Goal: Book appointment/travel/reservation

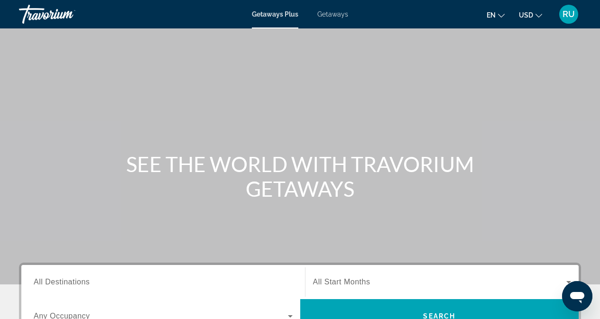
click at [339, 16] on span "Getaways" at bounding box center [332, 14] width 31 height 8
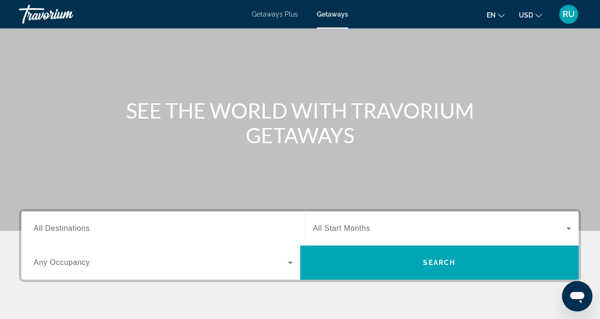
scroll to position [142, 0]
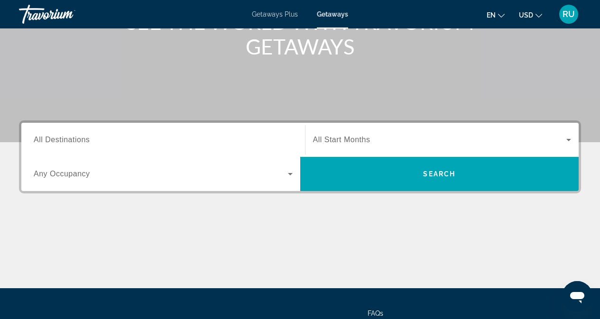
click at [162, 144] on input "Destination All Destinations" at bounding box center [163, 140] width 259 height 11
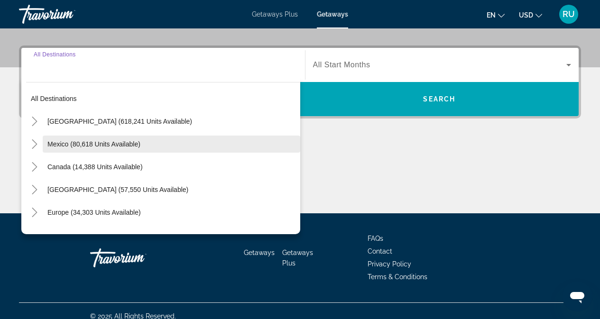
scroll to position [228, 0]
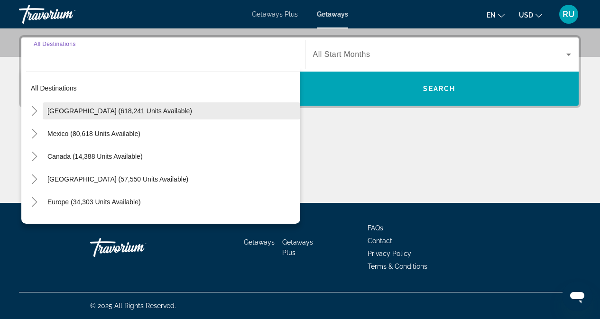
click at [64, 109] on span "[GEOGRAPHIC_DATA] (618,241 units available)" at bounding box center [119, 111] width 145 height 8
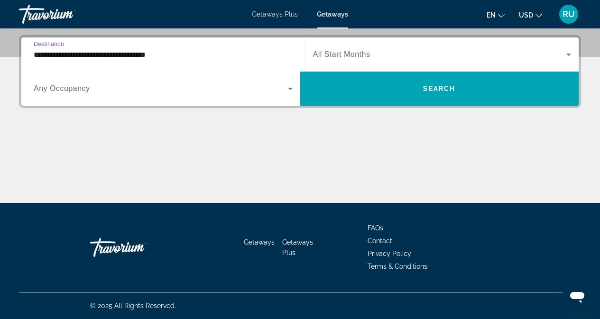
click at [113, 54] on input "**********" at bounding box center [163, 54] width 259 height 11
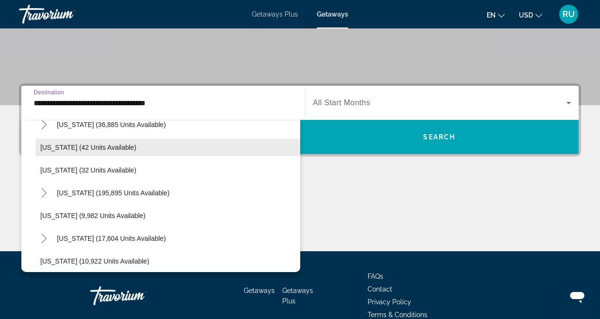
scroll to position [142, 0]
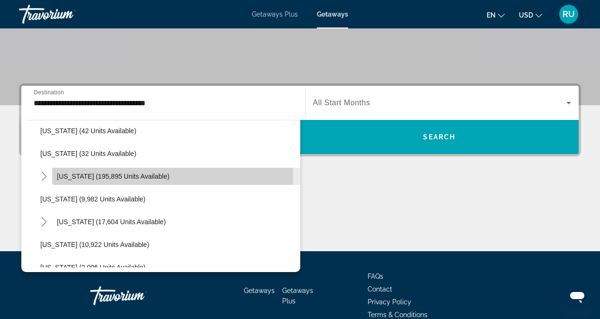
click at [64, 175] on span "[US_STATE] (195,895 units available)" at bounding box center [113, 177] width 112 height 8
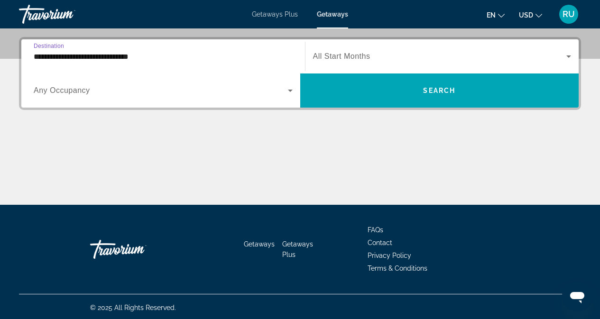
scroll to position [228, 0]
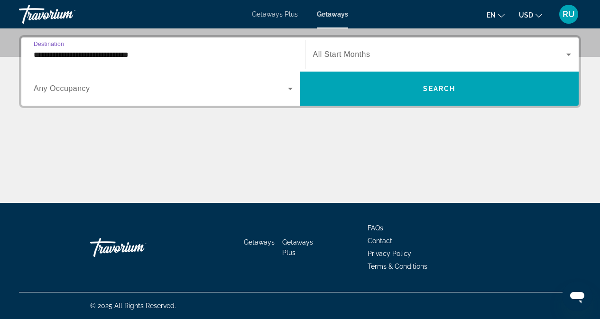
click at [54, 50] on input "**********" at bounding box center [163, 54] width 259 height 11
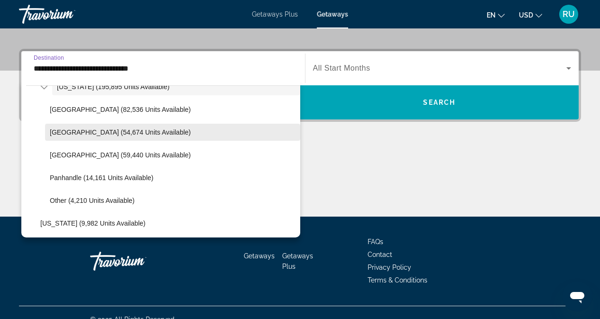
scroll to position [220, 0]
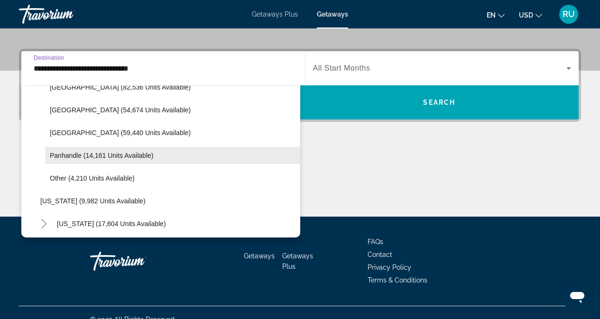
click at [71, 155] on span "Panhandle (14,161 units available)" at bounding box center [101, 156] width 103 height 8
type input "**********"
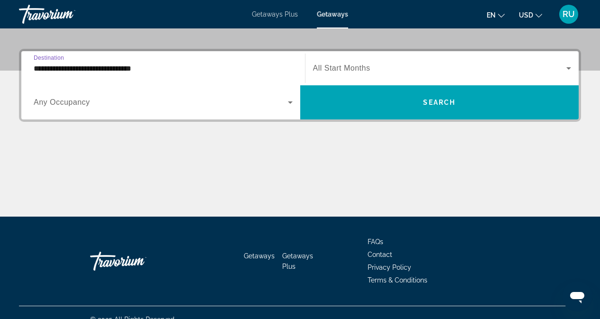
scroll to position [228, 0]
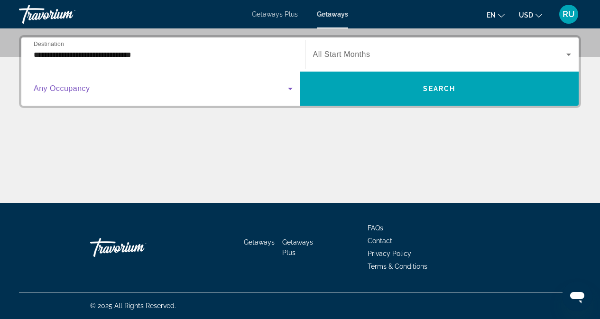
click at [216, 88] on span "Search widget" at bounding box center [161, 88] width 254 height 11
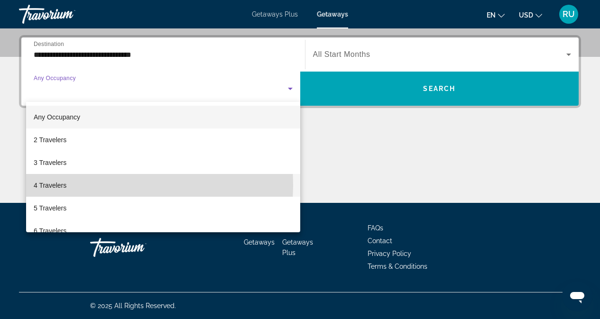
click at [54, 185] on span "4 Travelers" at bounding box center [50, 185] width 33 height 11
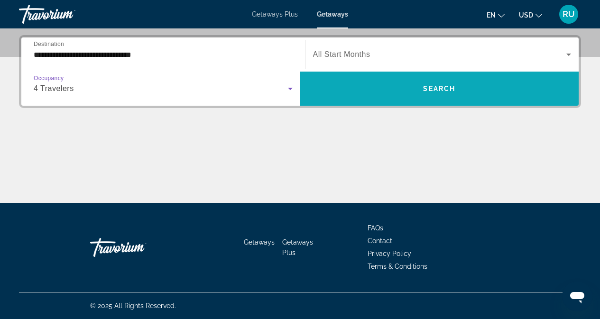
click at [446, 84] on span "Search widget" at bounding box center [439, 88] width 279 height 23
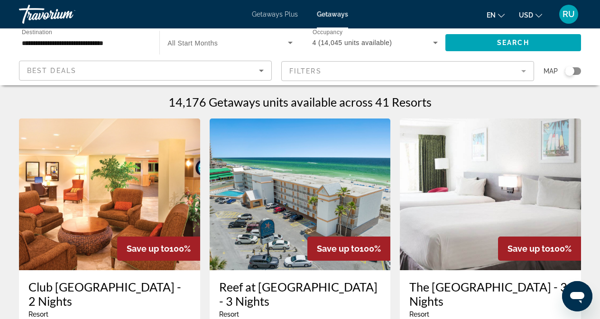
click at [245, 67] on div "Best Deals" at bounding box center [143, 70] width 232 height 11
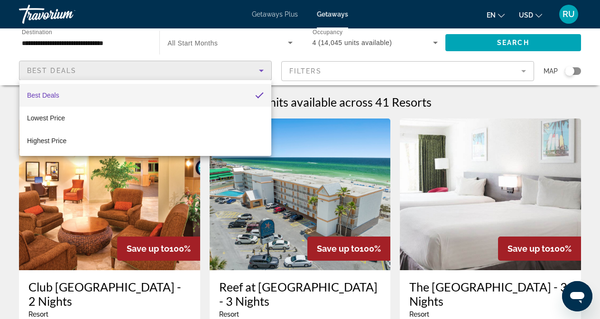
click at [399, 73] on div at bounding box center [300, 159] width 600 height 319
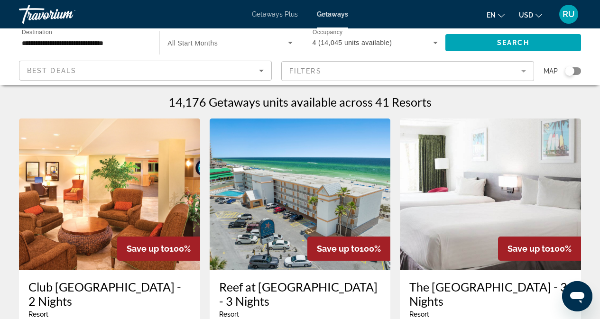
click at [402, 70] on mat-form-field "Filters" at bounding box center [407, 71] width 253 height 20
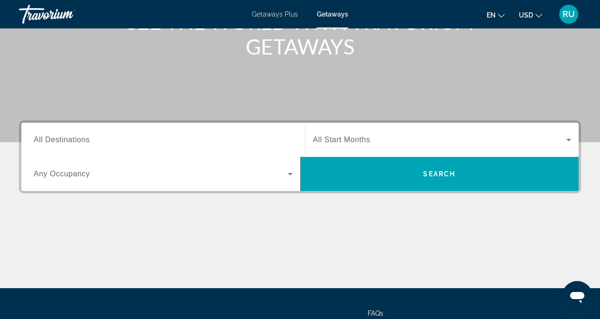
click at [135, 138] on input "Destination All Destinations" at bounding box center [163, 140] width 259 height 11
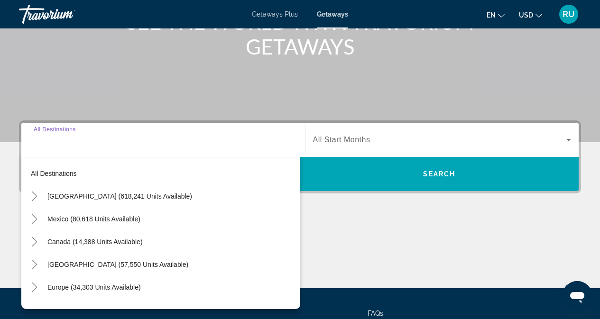
scroll to position [228, 0]
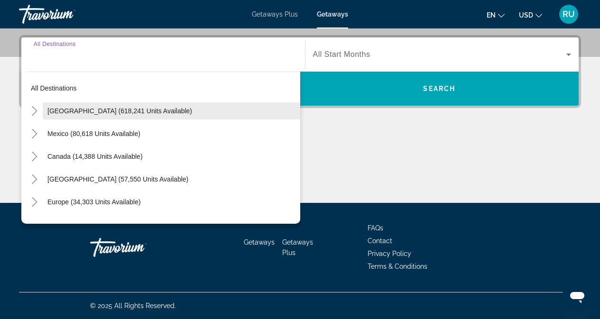
click at [49, 109] on span "[GEOGRAPHIC_DATA] (618,241 units available)" at bounding box center [119, 111] width 145 height 8
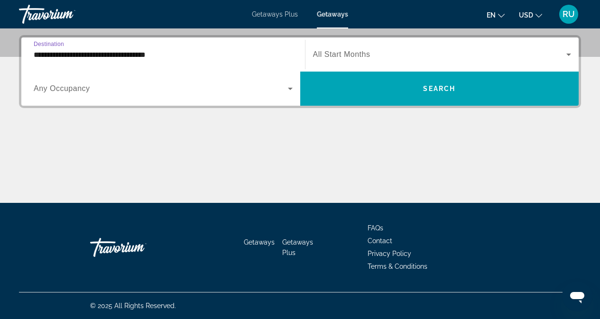
click at [176, 90] on span "Search widget" at bounding box center [161, 88] width 254 height 11
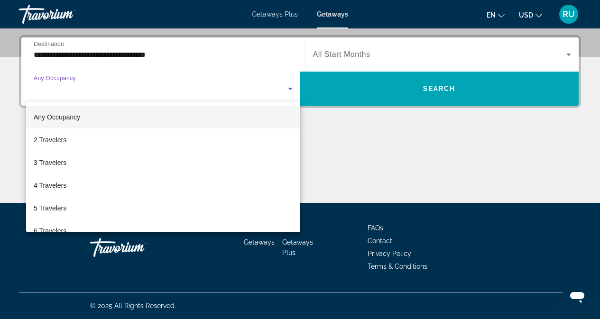
click at [171, 50] on div at bounding box center [300, 159] width 600 height 319
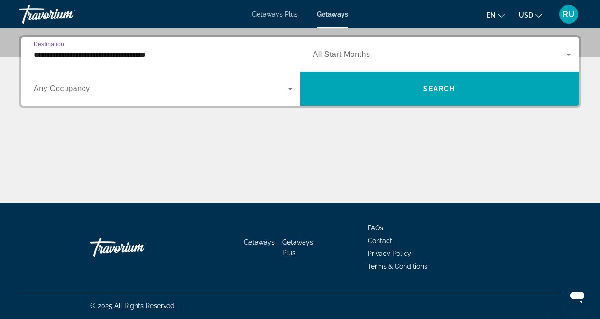
click at [65, 56] on input "**********" at bounding box center [163, 54] width 259 height 11
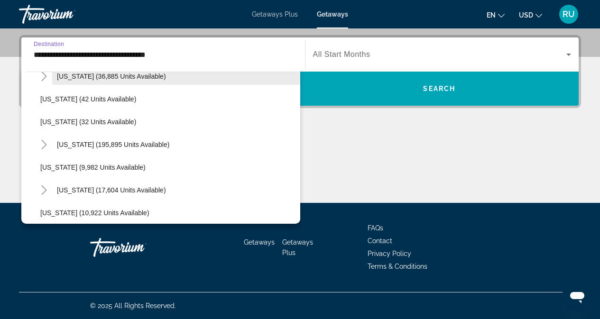
scroll to position [142, 0]
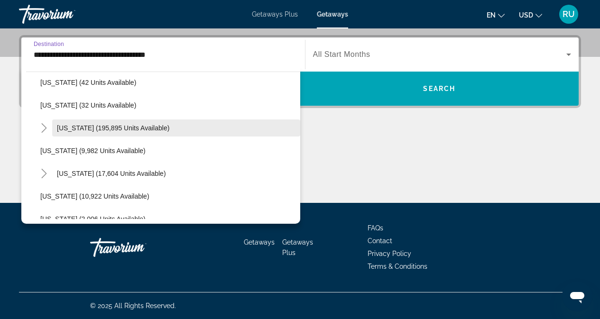
click at [72, 126] on span "[US_STATE] (195,895 units available)" at bounding box center [113, 128] width 112 height 8
type input "**********"
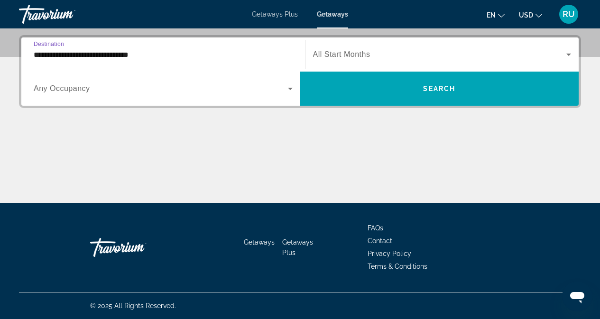
click at [99, 84] on span "Search widget" at bounding box center [161, 88] width 254 height 11
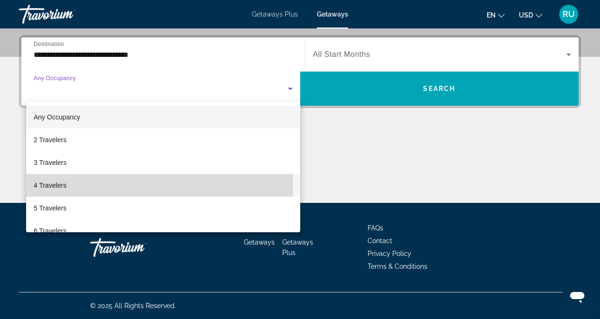
click at [54, 185] on span "4 Travelers" at bounding box center [50, 185] width 33 height 11
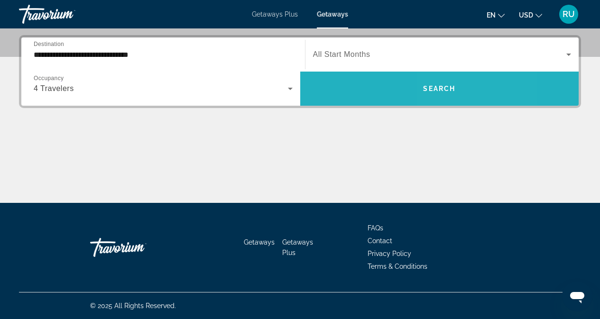
click at [436, 91] on span "Search" at bounding box center [439, 89] width 32 height 8
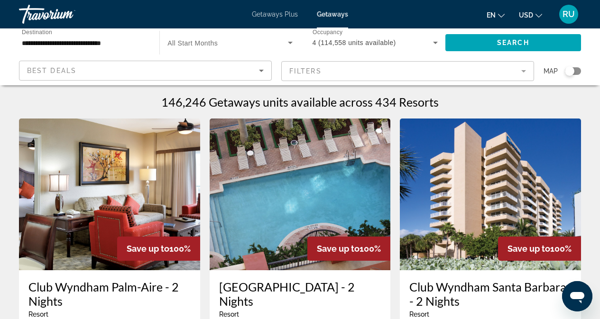
click at [415, 76] on mat-form-field "Filters" at bounding box center [407, 71] width 253 height 20
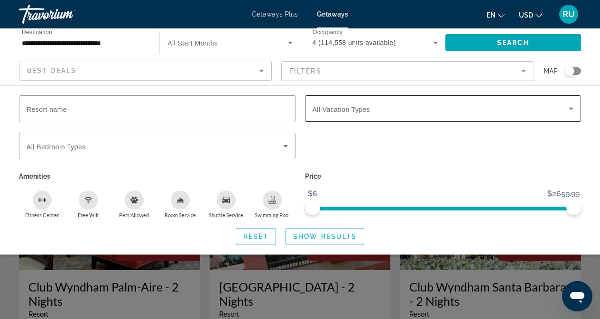
click at [417, 109] on span "Search widget" at bounding box center [441, 108] width 257 height 11
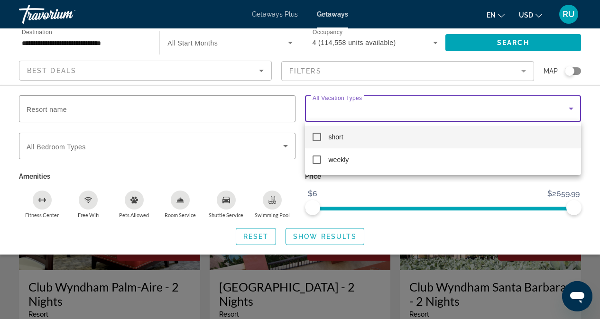
click at [326, 138] on mat-option "short" at bounding box center [443, 137] width 277 height 23
click at [328, 235] on div at bounding box center [300, 159] width 600 height 319
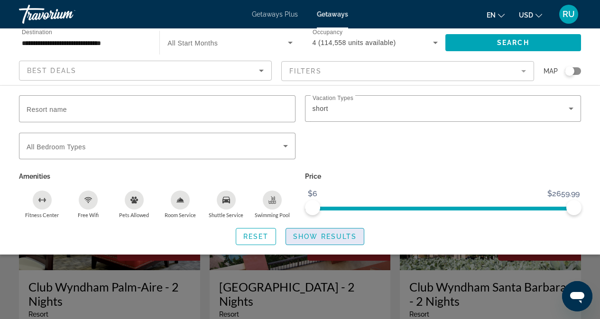
click at [325, 236] on span "Show Results" at bounding box center [325, 237] width 64 height 8
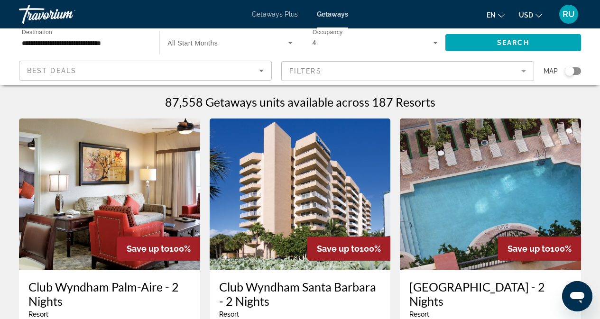
click at [397, 74] on mat-form-field "Filters" at bounding box center [407, 71] width 253 height 20
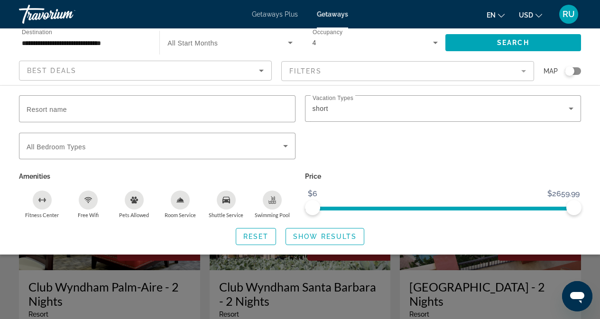
click at [397, 76] on mat-form-field "Filters" at bounding box center [407, 71] width 253 height 20
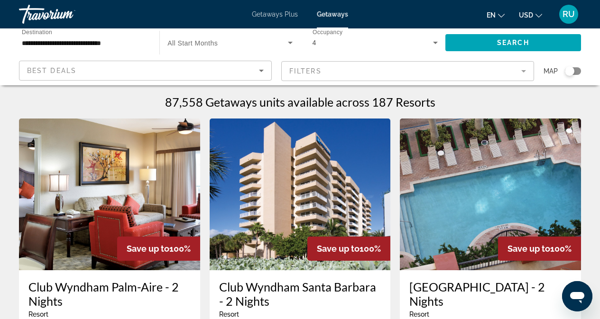
click at [289, 39] on icon "Search widget" at bounding box center [290, 42] width 11 height 11
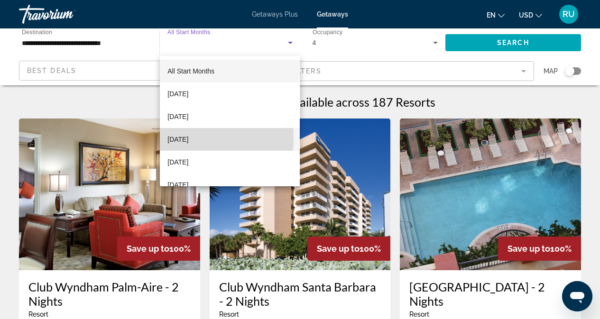
click at [183, 138] on span "[DATE]" at bounding box center [177, 139] width 21 height 11
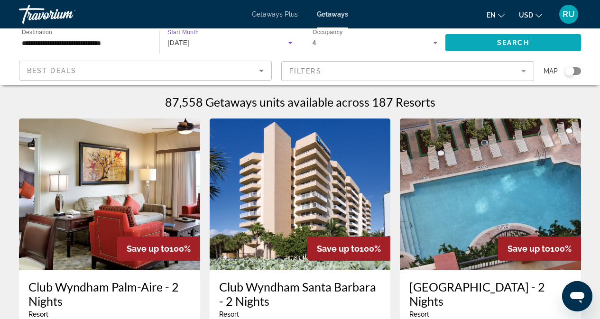
click at [521, 44] on span "Search" at bounding box center [513, 43] width 32 height 8
click at [238, 41] on div "[DATE]" at bounding box center [227, 42] width 120 height 11
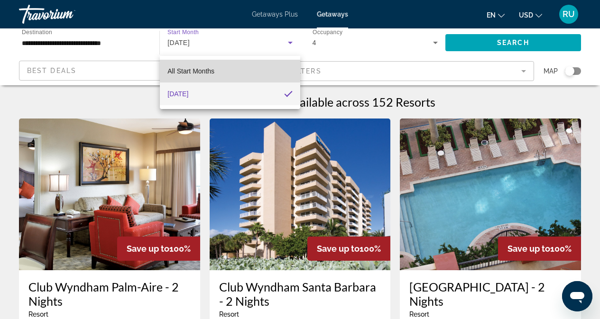
click at [204, 67] on span "All Start Months" at bounding box center [190, 71] width 47 height 8
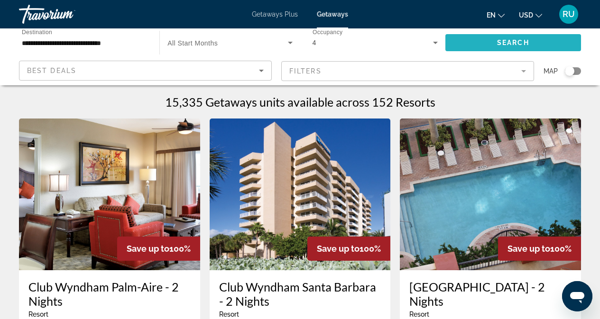
click at [511, 37] on span "Search widget" at bounding box center [514, 42] width 136 height 23
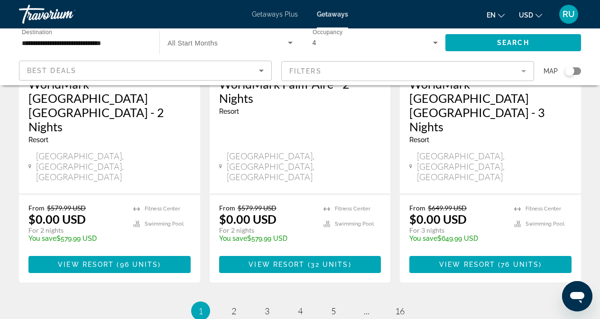
scroll to position [1301, 0]
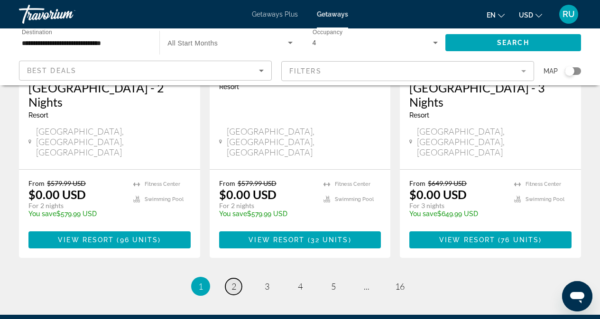
click at [236, 278] on link "page 2" at bounding box center [233, 286] width 17 height 17
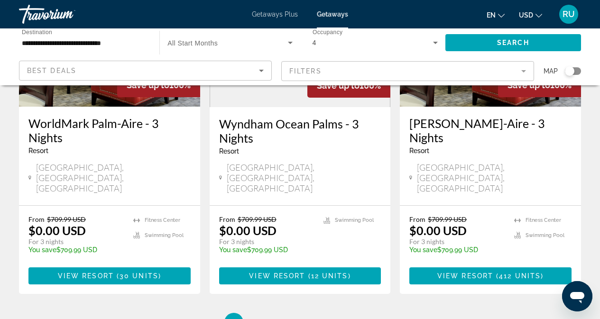
scroll to position [1316, 0]
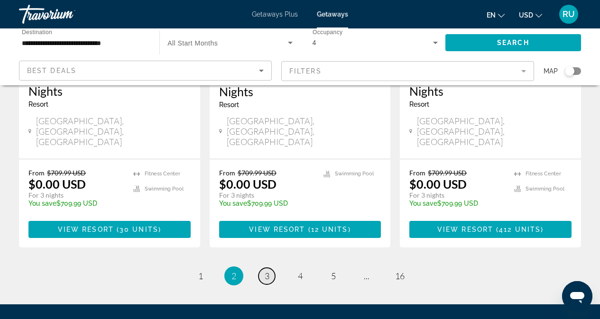
click at [266, 271] on span "3" at bounding box center [267, 276] width 5 height 10
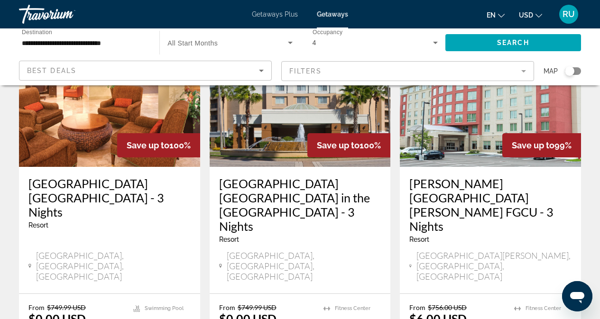
scroll to position [1328, 0]
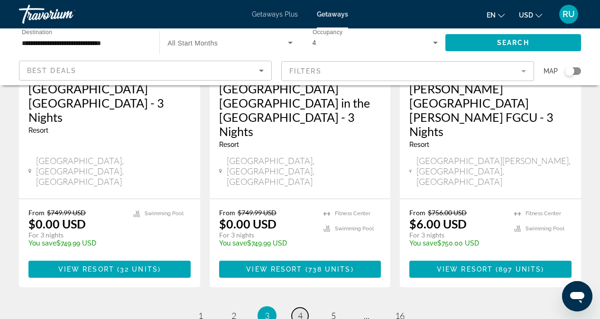
click at [299, 311] on span "4" at bounding box center [300, 316] width 5 height 10
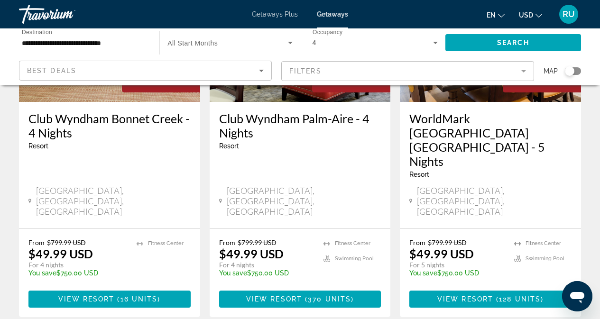
scroll to position [1281, 0]
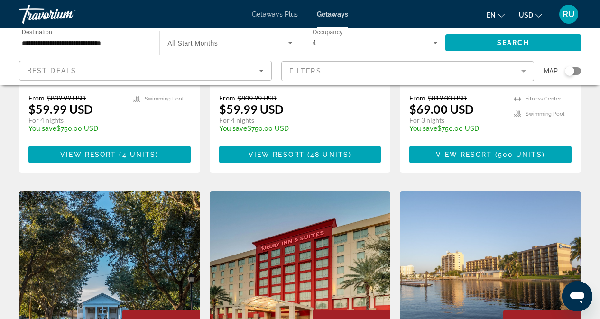
scroll to position [1044, 0]
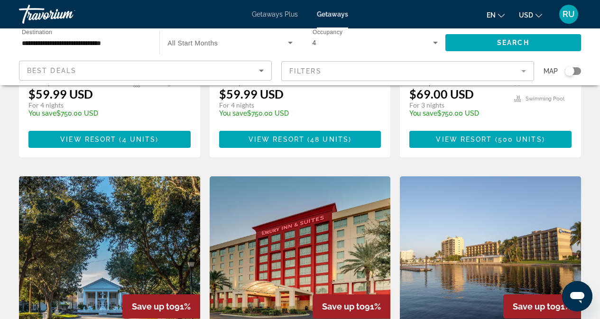
click at [98, 176] on img "Main content" at bounding box center [109, 252] width 181 height 152
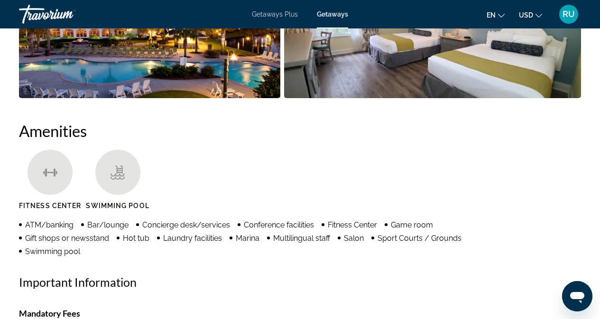
scroll to position [712, 0]
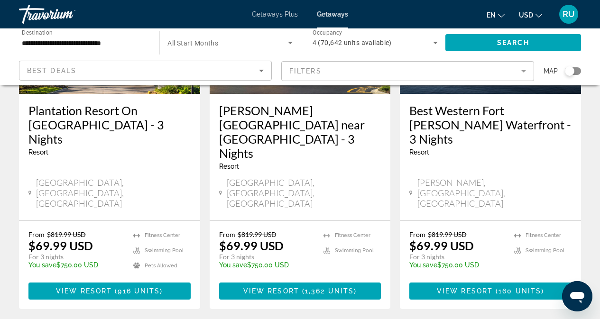
scroll to position [1281, 0]
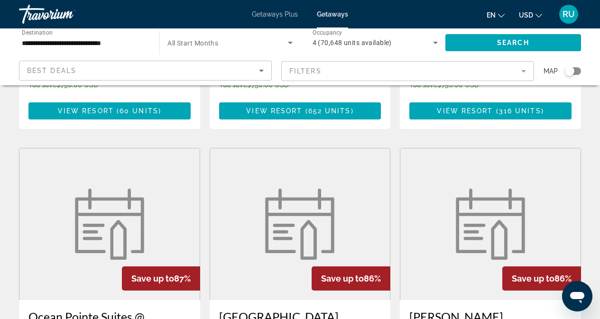
scroll to position [1091, 0]
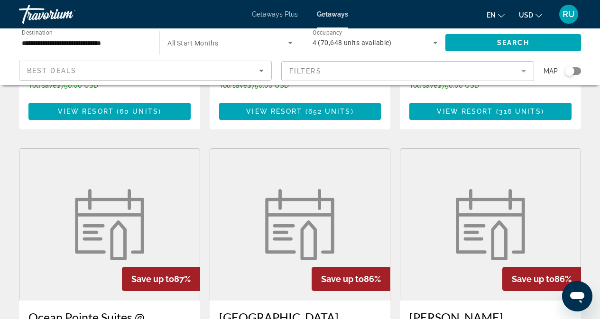
click at [85, 189] on img "Main content" at bounding box center [109, 224] width 81 height 71
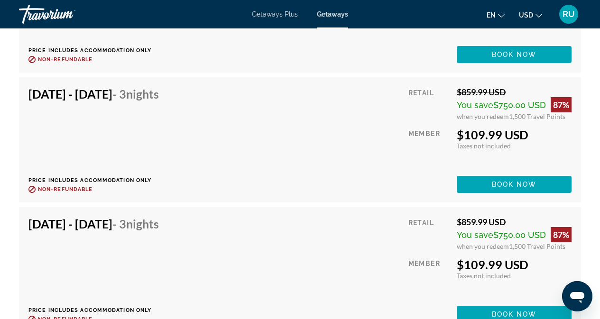
scroll to position [5034, 0]
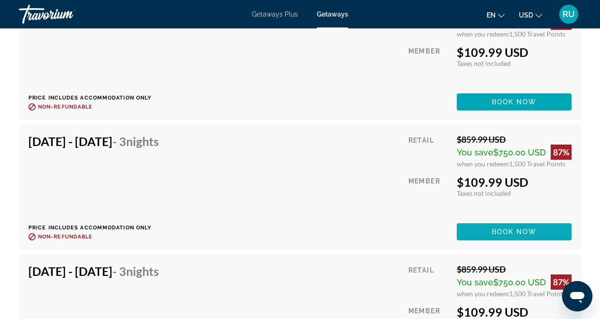
click at [511, 235] on span "Book now" at bounding box center [514, 232] width 45 height 8
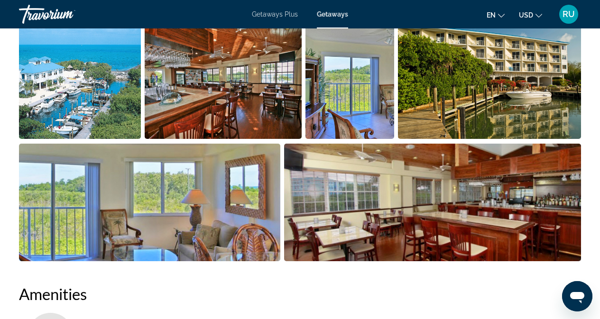
scroll to position [712, 0]
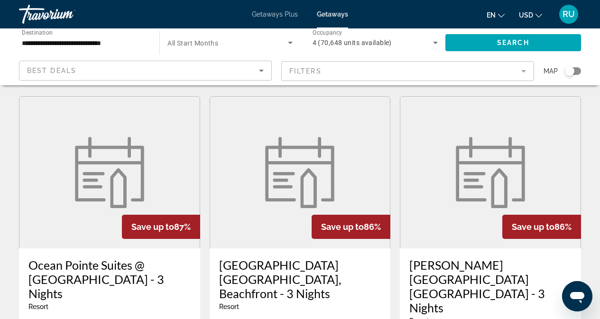
scroll to position [1139, 0]
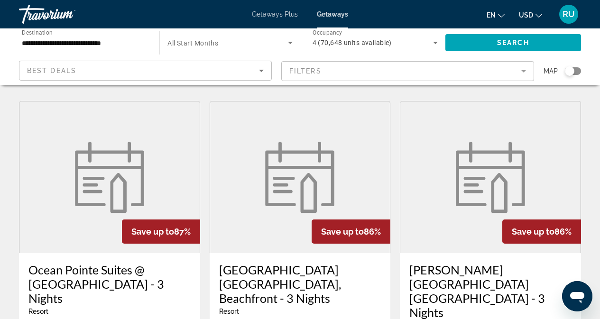
click at [508, 263] on h3 "[PERSON_NAME][GEOGRAPHIC_DATA] [GEOGRAPHIC_DATA] - 3 Nights" at bounding box center [490, 291] width 162 height 57
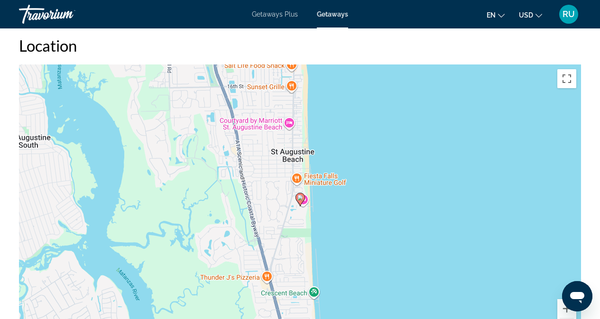
scroll to position [949, 0]
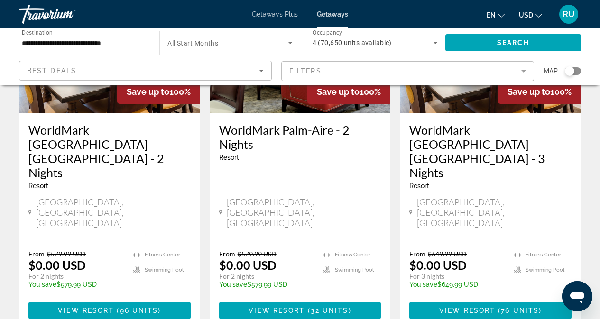
scroll to position [1234, 0]
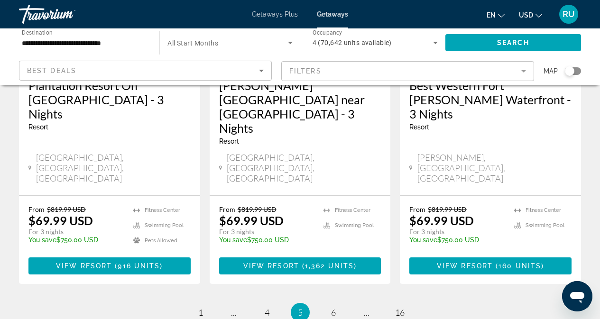
scroll to position [1315, 0]
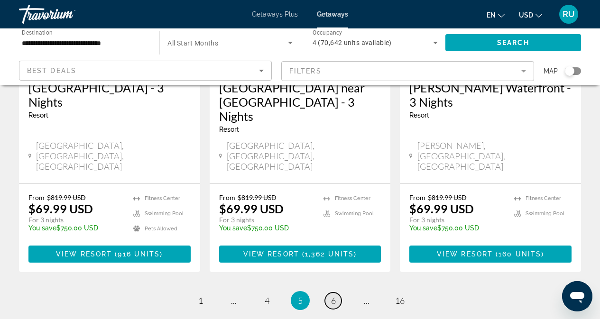
click at [332, 296] on span "6" at bounding box center [333, 301] width 5 height 10
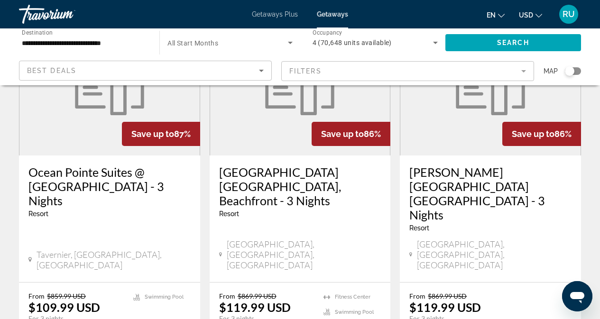
scroll to position [1234, 0]
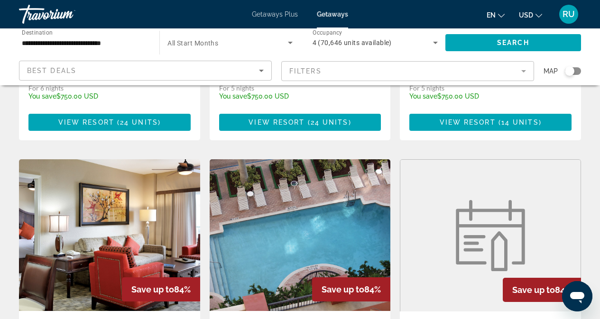
scroll to position [1186, 0]
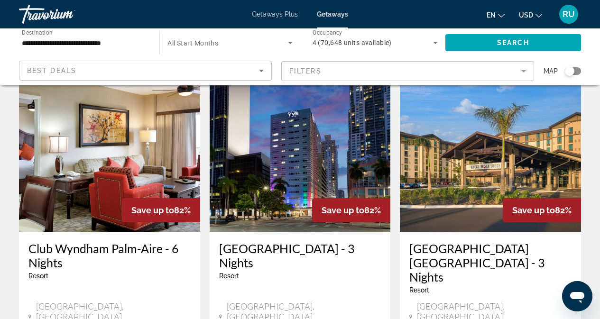
scroll to position [427, 0]
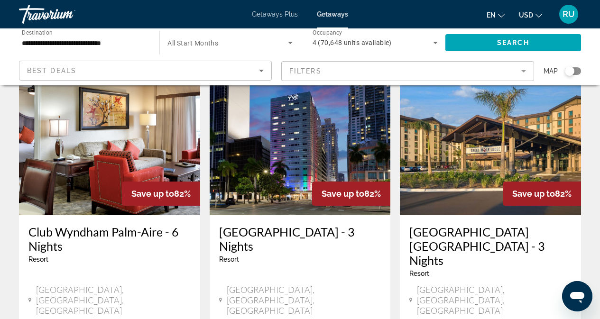
click at [475, 118] on img "Main content" at bounding box center [490, 140] width 181 height 152
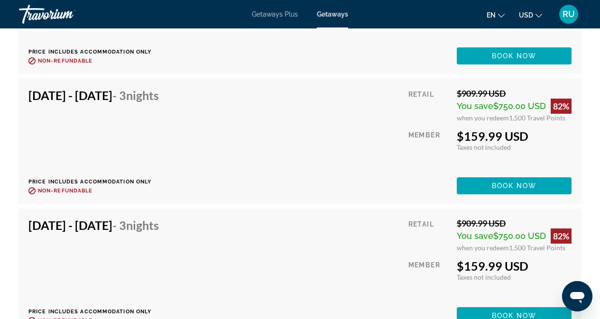
scroll to position [3714, 0]
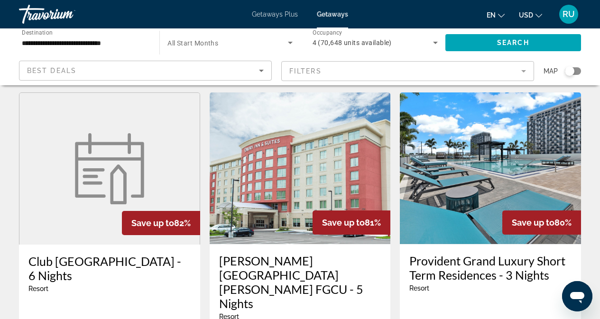
scroll to position [1186, 0]
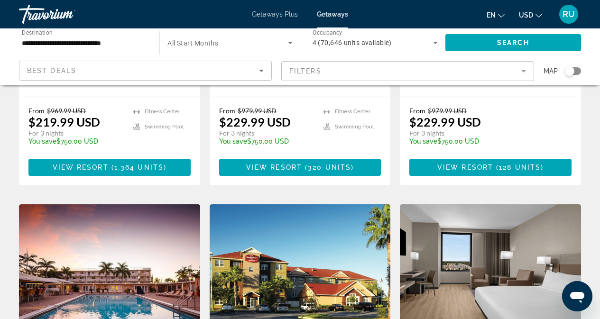
scroll to position [1044, 0]
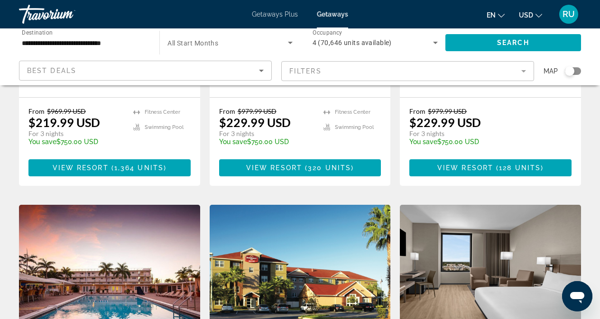
click at [137, 205] on img "Main content" at bounding box center [109, 281] width 181 height 152
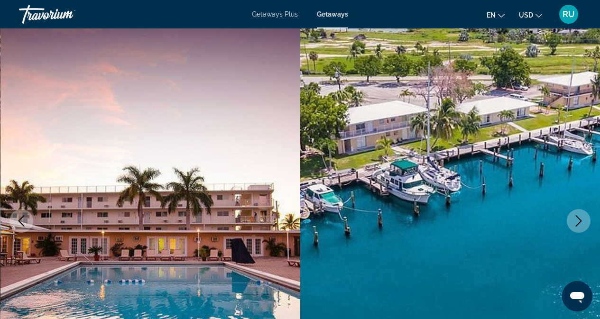
scroll to position [142, 0]
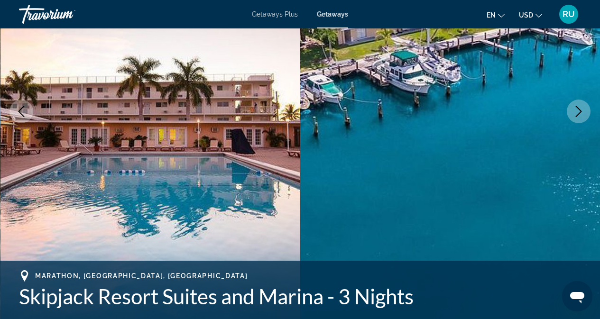
click at [587, 113] on button "Next image" at bounding box center [579, 112] width 24 height 24
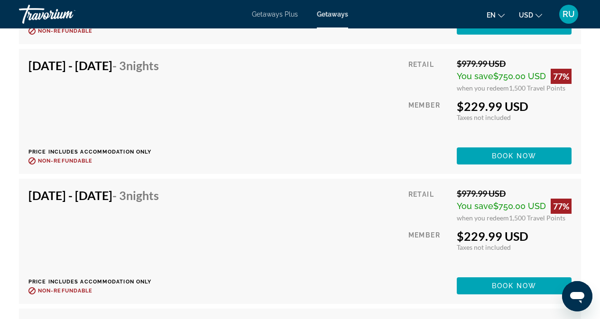
scroll to position [4602, 0]
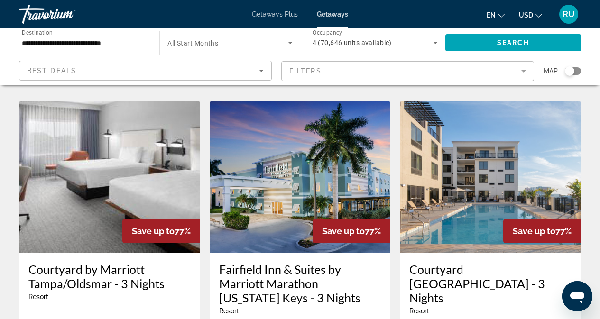
scroll to position [759, 0]
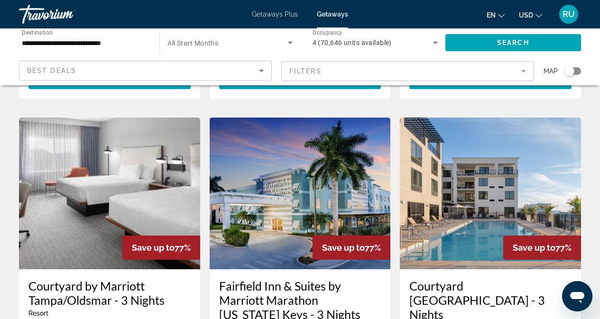
click at [306, 131] on img "Main content" at bounding box center [300, 194] width 181 height 152
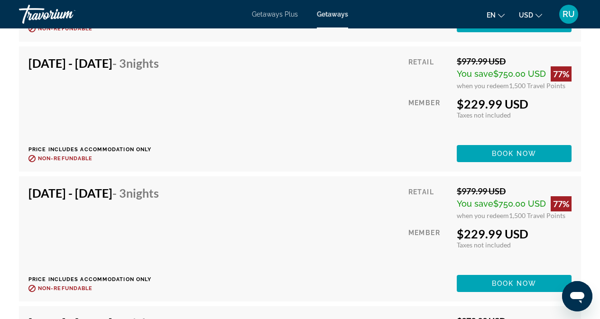
scroll to position [4744, 0]
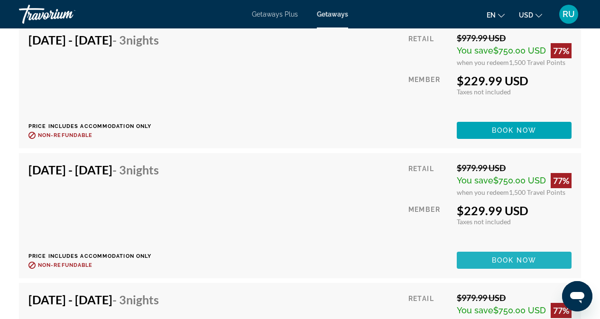
click at [514, 257] on span "Book now" at bounding box center [514, 261] width 45 height 8
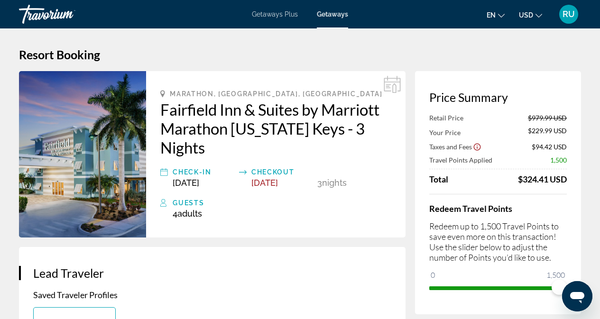
click at [67, 108] on img "Main content" at bounding box center [82, 154] width 127 height 167
click at [87, 134] on img "Main content" at bounding box center [82, 154] width 127 height 167
click at [232, 117] on h2 "Fairfield Inn & Suites by Marriott Marathon [US_STATE] Keys - 3 Nights" at bounding box center [275, 128] width 231 height 57
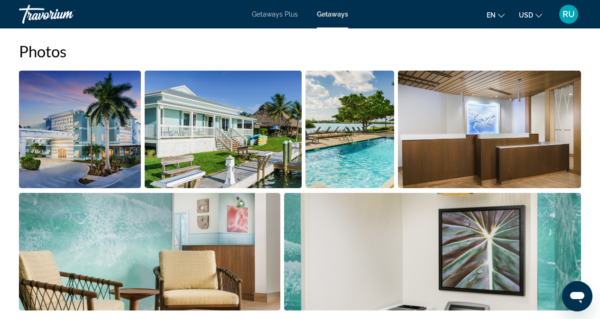
scroll to position [617, 0]
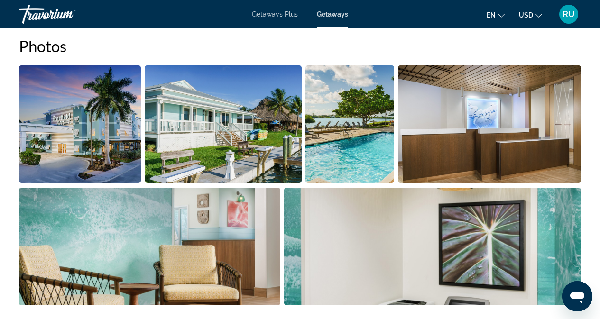
click at [73, 129] on img "Open full-screen image slider" at bounding box center [80, 124] width 122 height 118
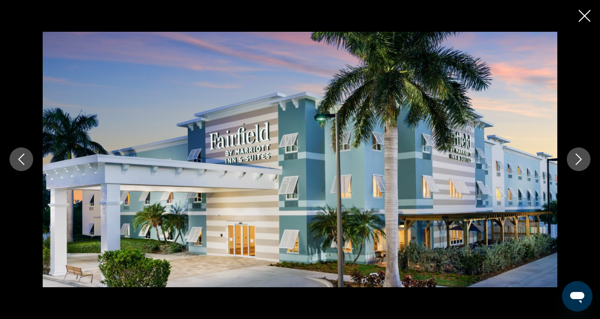
click at [578, 163] on icon "Next image" at bounding box center [579, 159] width 6 height 11
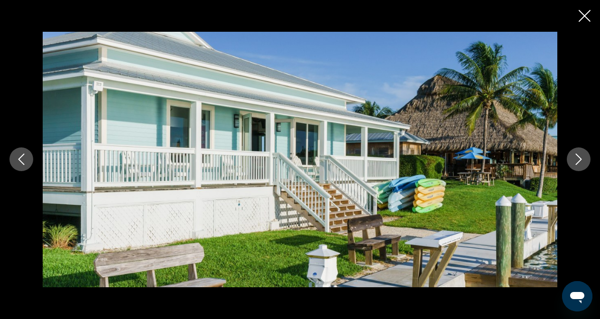
click at [578, 163] on icon "Next image" at bounding box center [579, 159] width 6 height 11
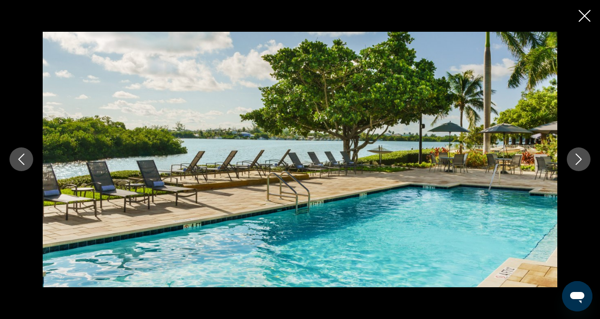
click at [578, 163] on icon "Next image" at bounding box center [579, 159] width 6 height 11
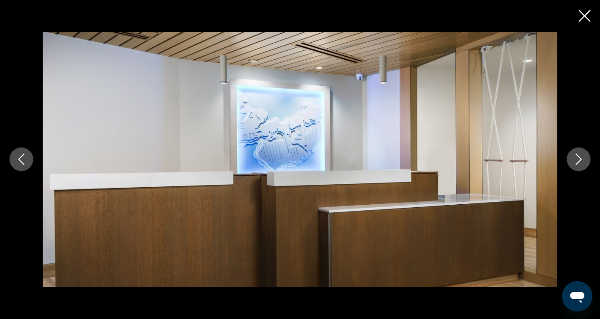
click at [578, 163] on icon "Next image" at bounding box center [579, 159] width 6 height 11
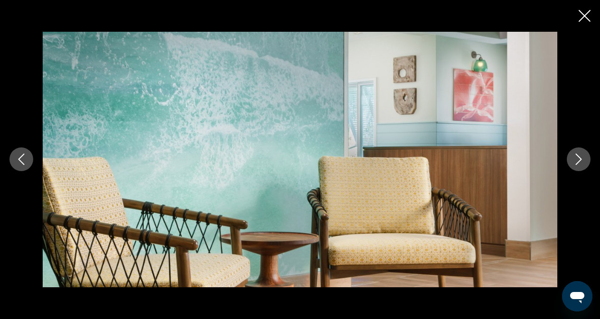
click at [578, 163] on icon "Next image" at bounding box center [579, 159] width 6 height 11
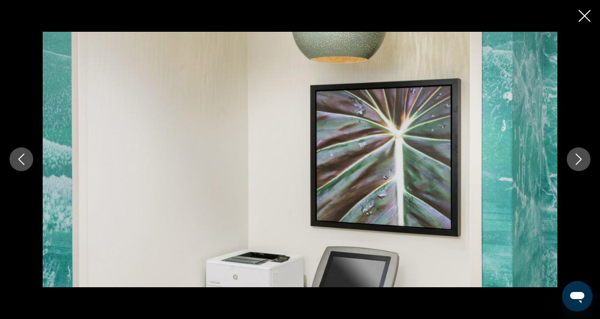
click at [578, 163] on icon "Next image" at bounding box center [579, 159] width 6 height 11
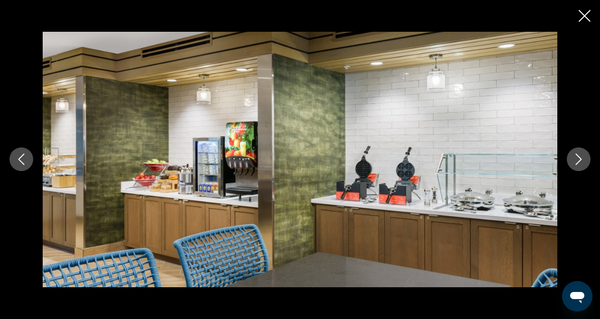
click at [578, 163] on icon "Next image" at bounding box center [579, 159] width 6 height 11
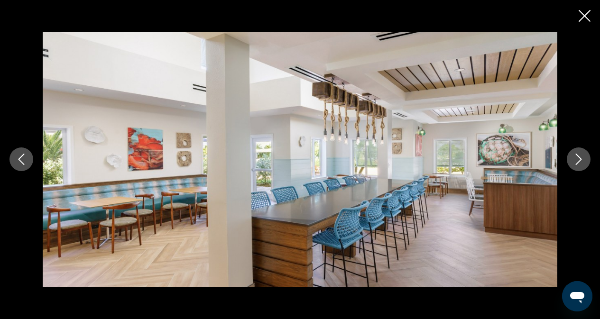
click at [578, 163] on icon "Next image" at bounding box center [579, 159] width 6 height 11
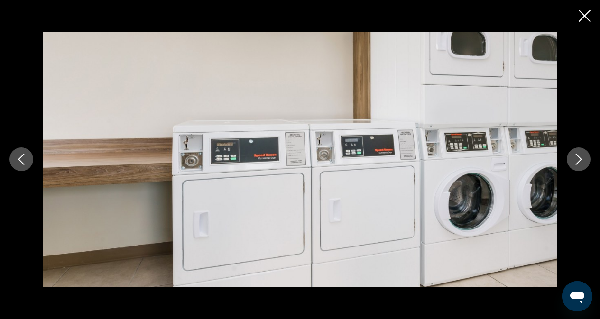
click at [578, 163] on icon "Next image" at bounding box center [579, 159] width 6 height 11
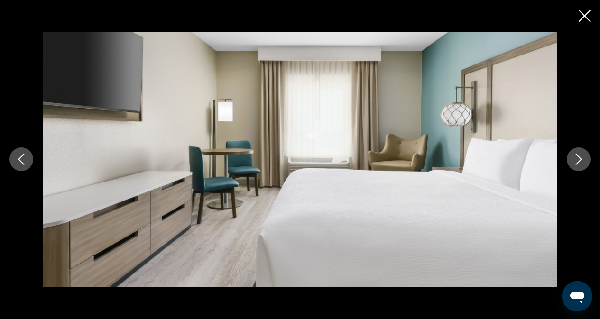
click at [578, 163] on icon "Next image" at bounding box center [579, 159] width 6 height 11
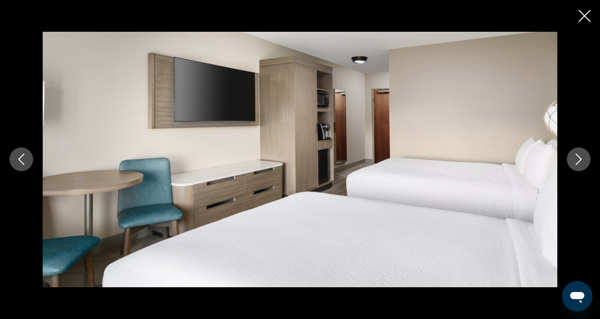
click at [578, 163] on icon "Next image" at bounding box center [579, 159] width 6 height 11
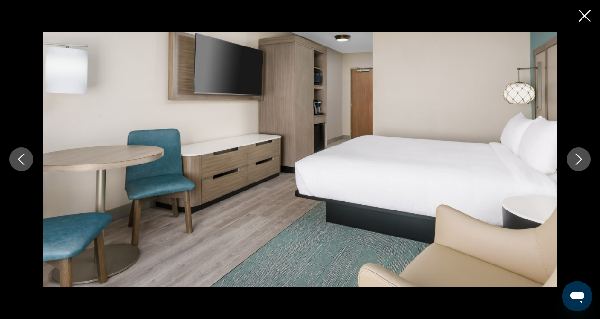
click at [578, 163] on icon "Next image" at bounding box center [579, 159] width 6 height 11
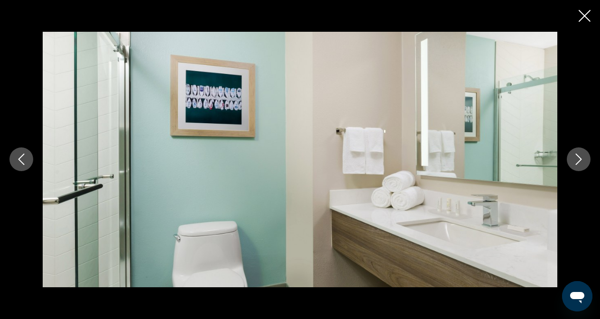
click at [578, 163] on icon "Next image" at bounding box center [579, 159] width 6 height 11
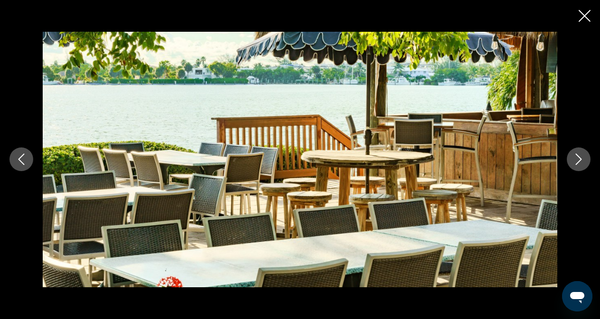
click at [578, 163] on icon "Next image" at bounding box center [579, 159] width 6 height 11
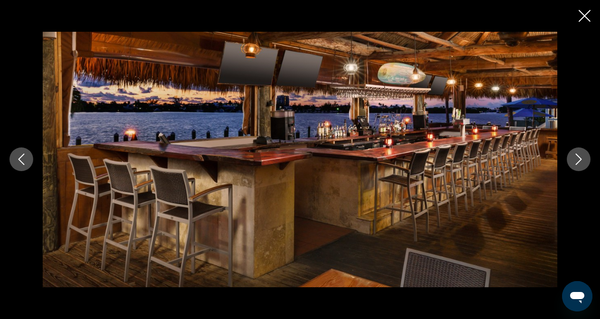
click at [578, 163] on icon "Next image" at bounding box center [579, 159] width 6 height 11
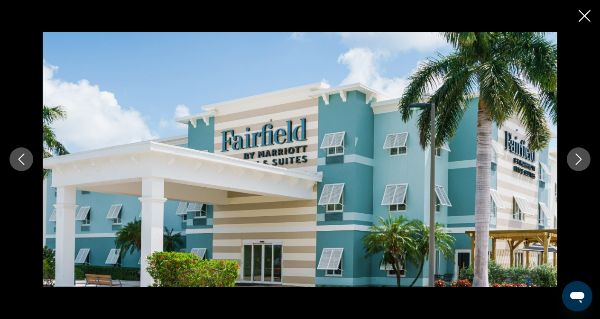
click at [578, 163] on icon "Next image" at bounding box center [579, 159] width 6 height 11
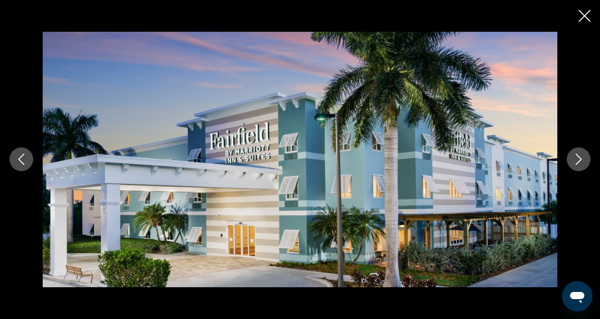
click at [579, 157] on icon "Next image" at bounding box center [579, 159] width 6 height 11
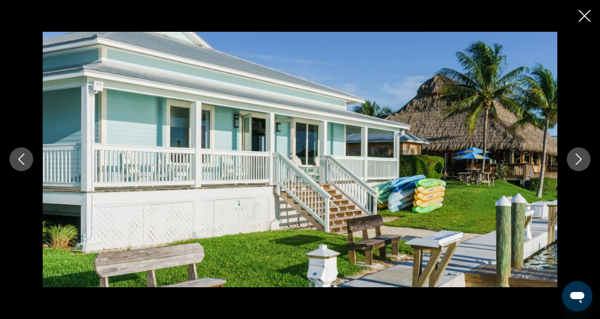
click at [584, 13] on icon "Close slideshow" at bounding box center [585, 16] width 12 height 12
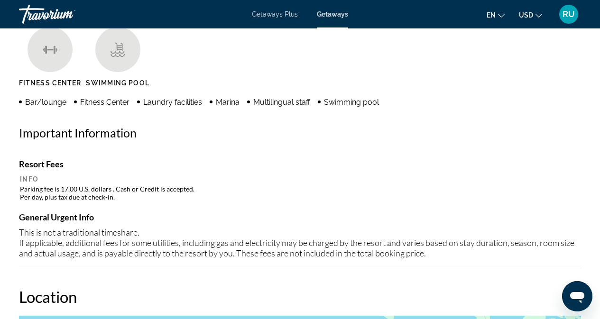
scroll to position [949, 0]
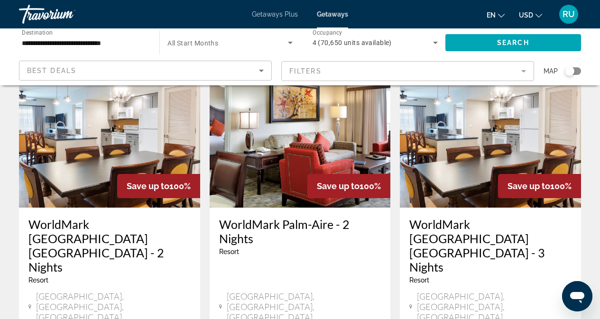
scroll to position [1234, 0]
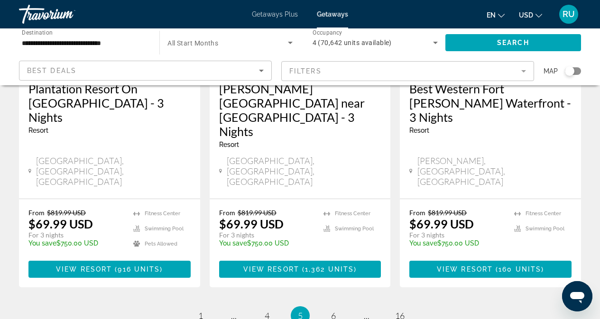
scroll to position [1315, 0]
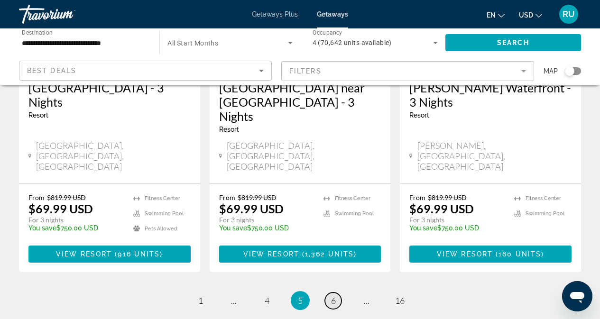
click at [334, 296] on span "6" at bounding box center [333, 301] width 5 height 10
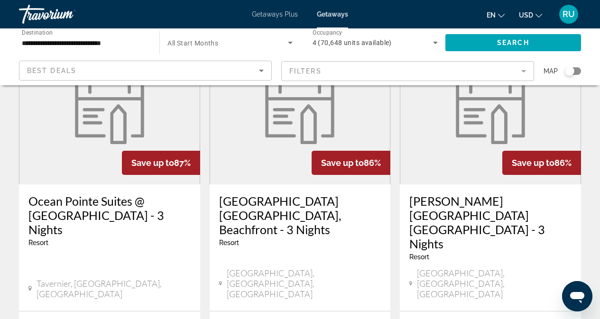
scroll to position [1234, 0]
